Goal: Register for event/course: Register for event/course

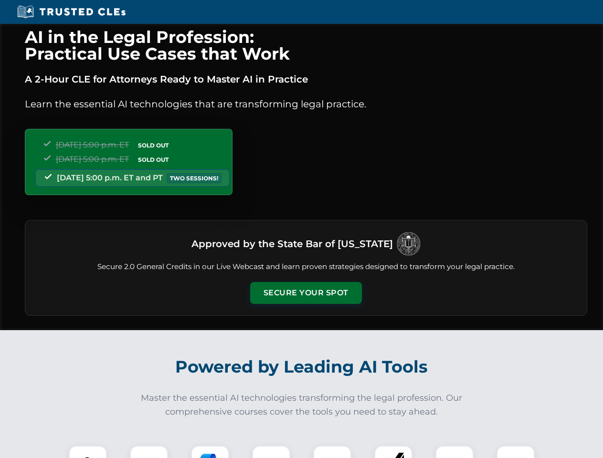
click at [306, 293] on button "Secure Your Spot" at bounding box center [306, 293] width 112 height 22
click at [88, 452] on img at bounding box center [88, 465] width 28 height 28
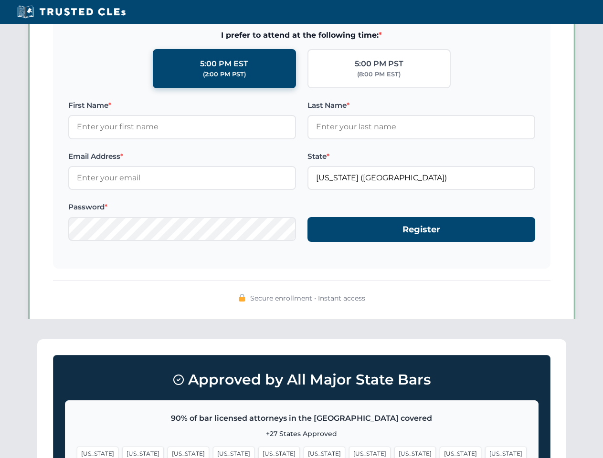
click at [349, 452] on span "[US_STATE]" at bounding box center [370, 454] width 42 height 14
click at [440, 452] on span "[US_STATE]" at bounding box center [461, 454] width 42 height 14
